Goal: Transaction & Acquisition: Purchase product/service

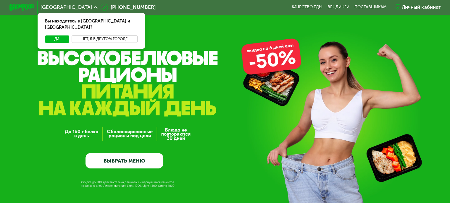
click at [114, 35] on button "Нет, я в другом городе" at bounding box center [105, 38] width 66 height 7
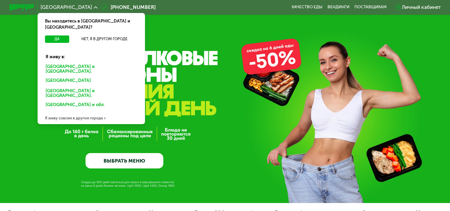
click at [87, 63] on div "Санкт-Петербурге и обл." at bounding box center [91, 69] width 100 height 13
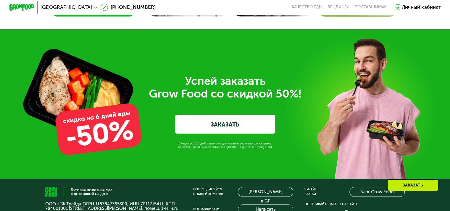
scroll to position [1568, 0]
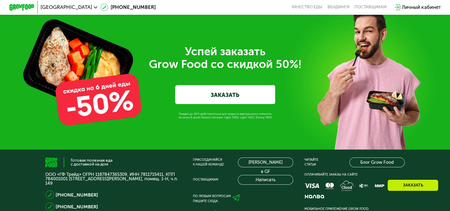
click at [200, 103] on link "ЗАКАЗАТЬ" at bounding box center [225, 94] width 100 height 19
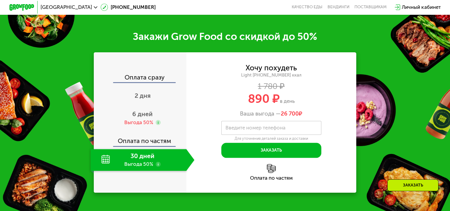
scroll to position [376, 0]
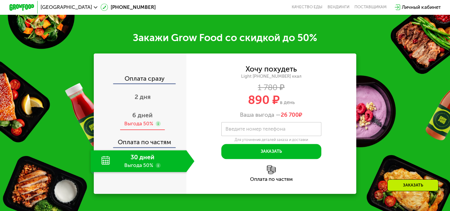
click at [156, 126] on use at bounding box center [158, 123] width 5 height 5
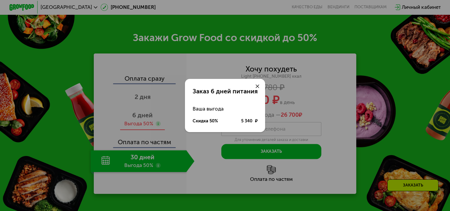
click at [156, 126] on div "Заказ 6 дней питания Ваша выгода Скидка 50% 5 340 ₽" at bounding box center [225, 105] width 450 height 211
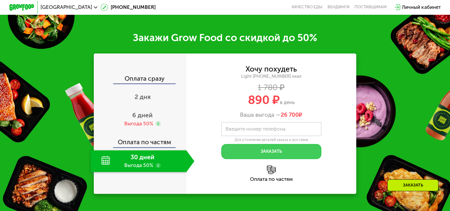
click at [250, 156] on button "Заказать" at bounding box center [271, 151] width 100 height 15
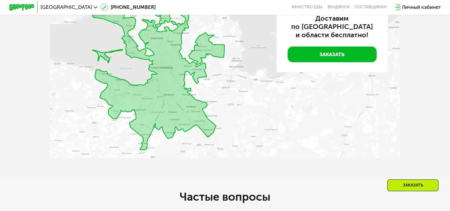
scroll to position [1183, 0]
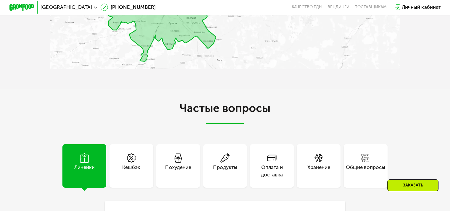
click at [172, 171] on div "Похудение" at bounding box center [178, 171] width 26 height 15
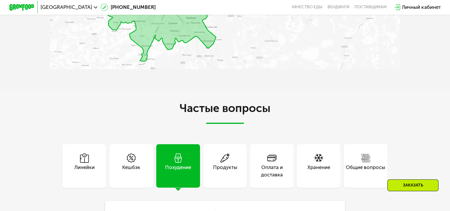
scroll to position [1301, 0]
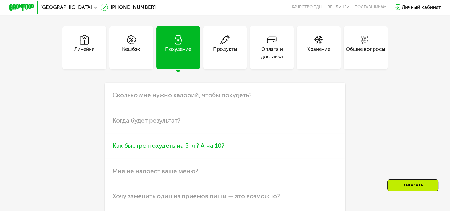
click at [129, 149] on span "Как быстро похудеть на 5 кг? А на 10?" at bounding box center [168, 145] width 112 height 7
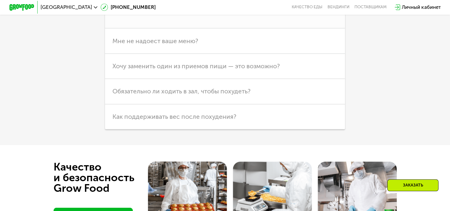
scroll to position [1508, 0]
